Goal: Task Accomplishment & Management: Manage account settings

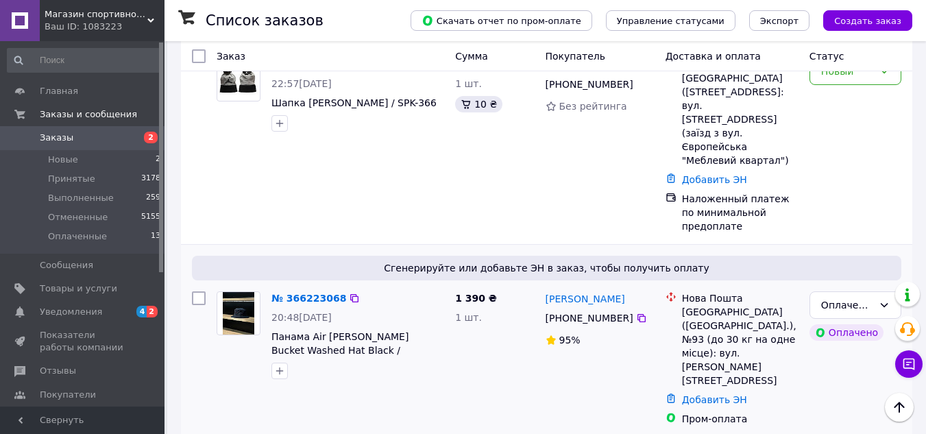
scroll to position [411, 0]
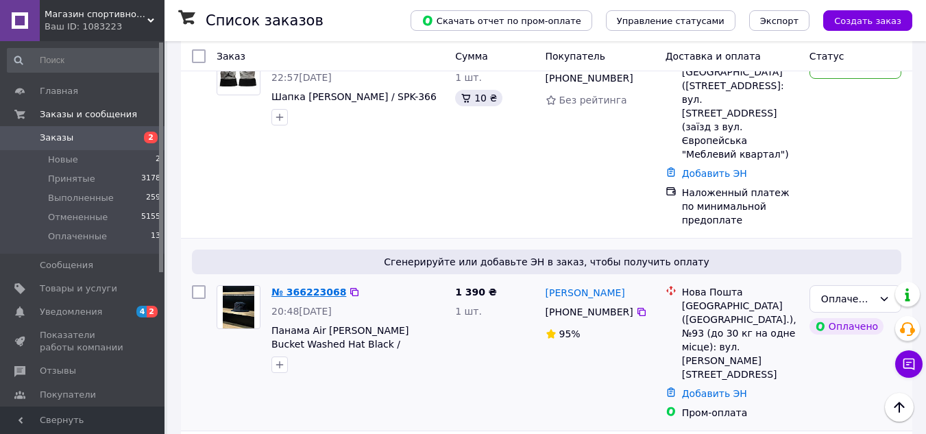
click at [285, 286] on link "№ 366223068" at bounding box center [308, 291] width 75 height 11
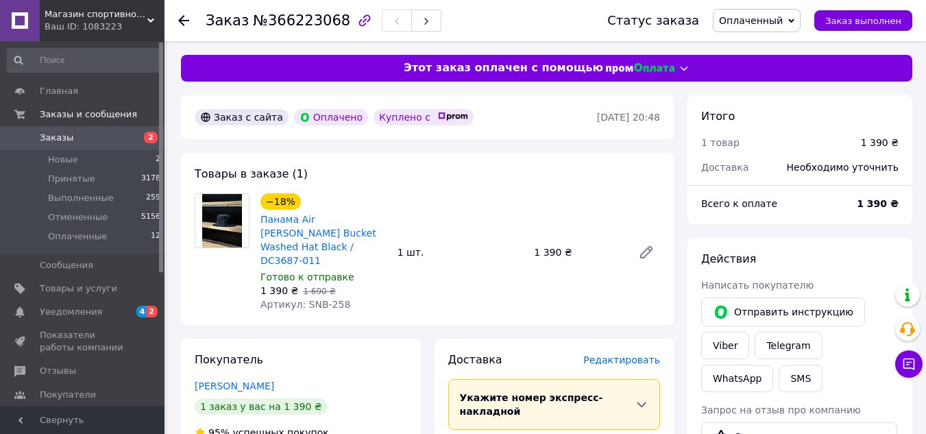
click at [771, 18] on span "Оплаченный" at bounding box center [751, 20] width 64 height 11
click at [760, 47] on li "Принят" at bounding box center [756, 48] width 86 height 21
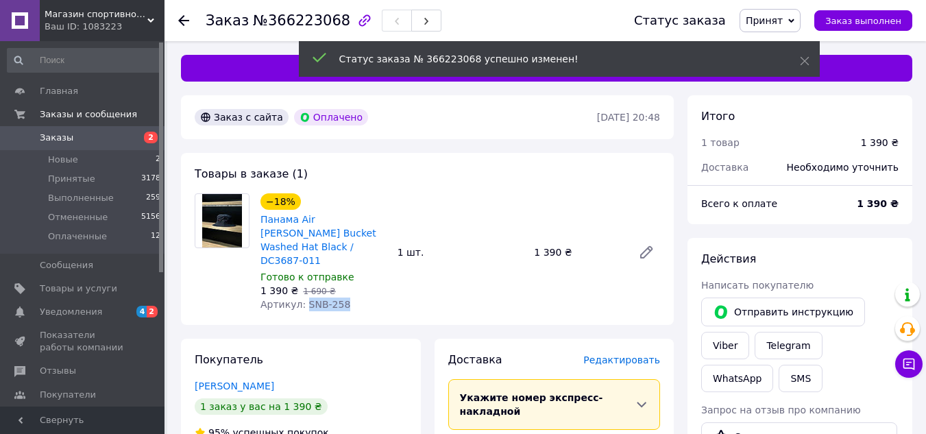
drag, startPoint x: 322, startPoint y: 291, endPoint x: 301, endPoint y: 291, distance: 20.6
click at [301, 297] on div "Артикул: SNB-258" at bounding box center [323, 304] width 126 height 14
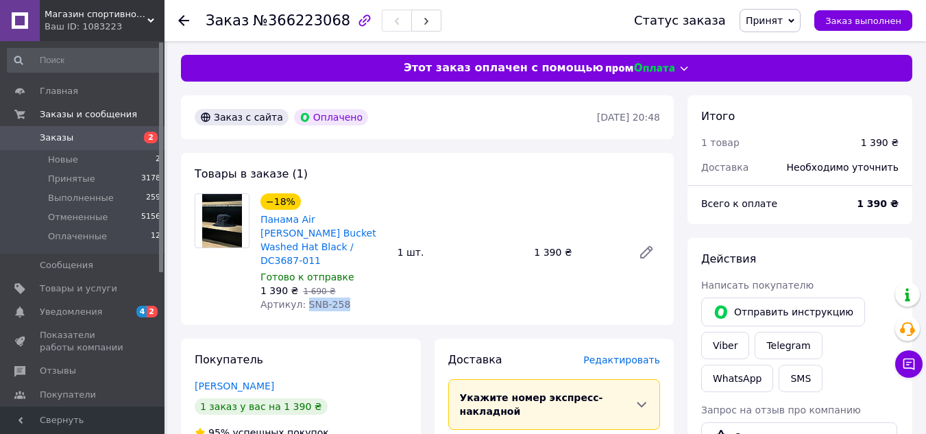
copy span "SNB-258"
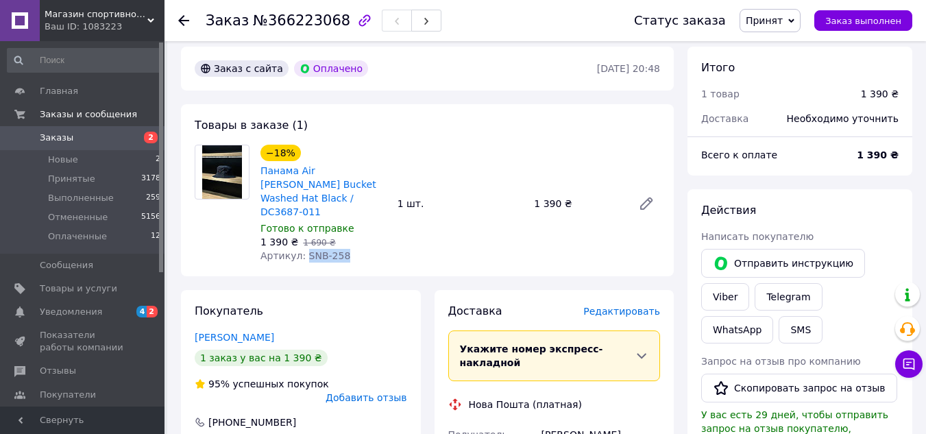
scroll to position [274, 0]
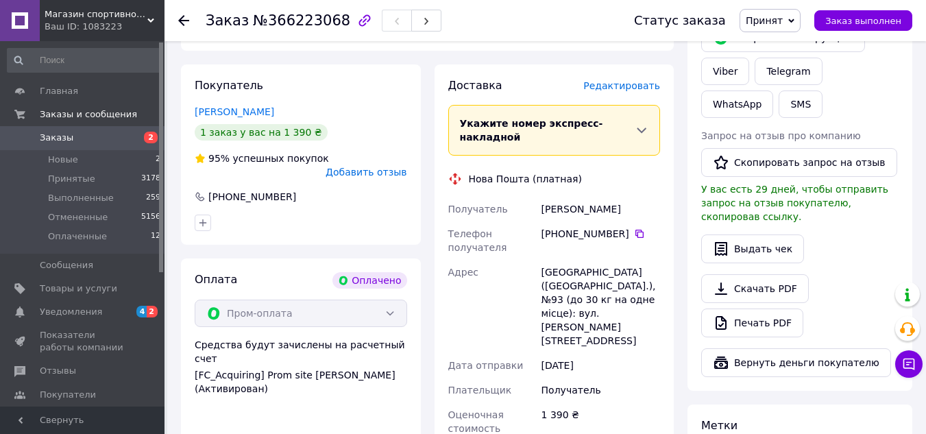
click at [301, 299] on div "Пром-оплата" at bounding box center [301, 312] width 212 height 27
click at [634, 228] on icon at bounding box center [639, 233] width 11 height 11
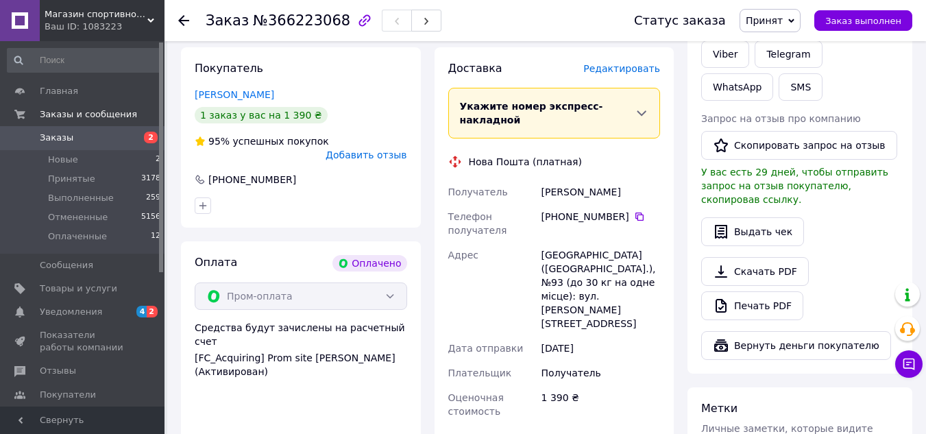
scroll to position [343, 0]
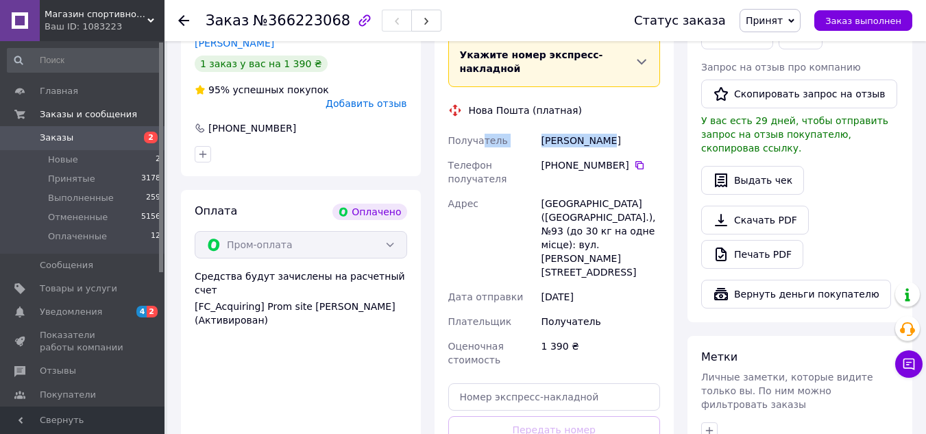
drag, startPoint x: 547, startPoint y: 102, endPoint x: 480, endPoint y: 103, distance: 66.5
click at [480, 128] on div "Получатель [PERSON_NAME] Телефон получателя [PHONE_NUMBER]   [GEOGRAPHIC_DATA] …" at bounding box center [554, 250] width 218 height 244
click at [608, 128] on div "[PERSON_NAME]" at bounding box center [600, 140] width 124 height 25
drag, startPoint x: 547, startPoint y: 113, endPoint x: 514, endPoint y: 112, distance: 33.6
click at [514, 128] on div "Получатель [PERSON_NAME] Телефон получателя [PHONE_NUMBER]   [GEOGRAPHIC_DATA] …" at bounding box center [554, 250] width 218 height 244
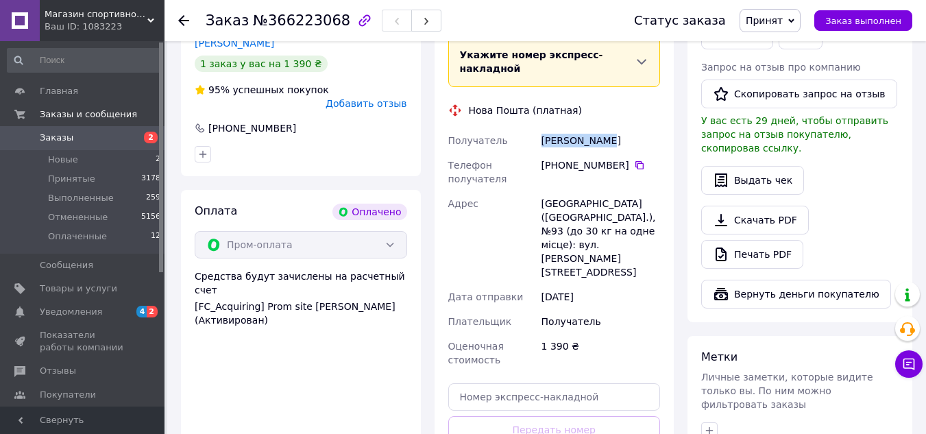
copy div "Получатель [PERSON_NAME]"
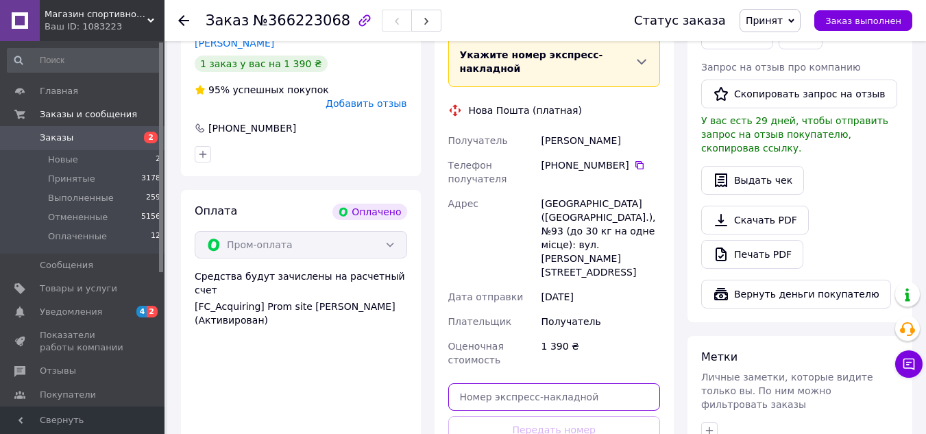
click at [540, 383] on input "text" at bounding box center [554, 396] width 212 height 27
paste input "20451269259768"
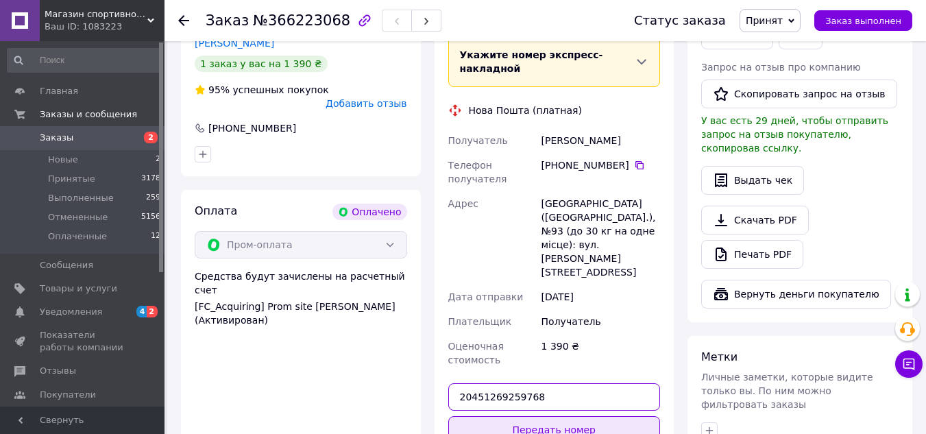
type input "20451269259768"
click at [572, 416] on button "Передать номер" at bounding box center [554, 429] width 212 height 27
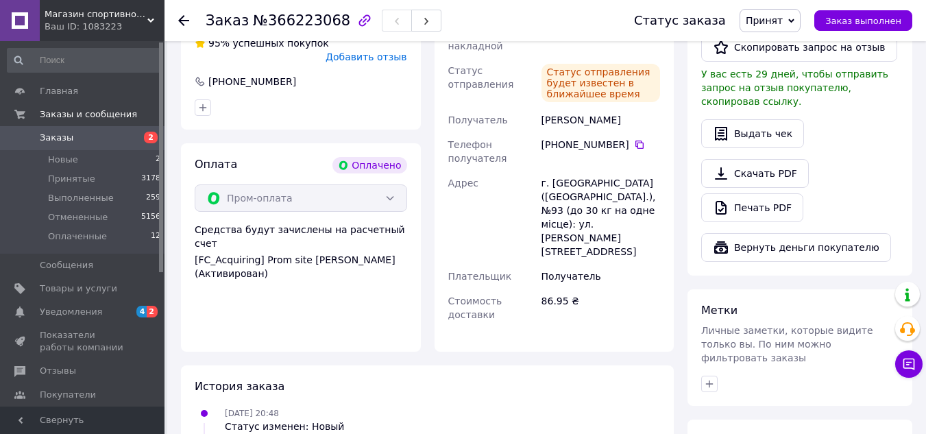
scroll to position [411, 0]
